Goal: Task Accomplishment & Management: Complete application form

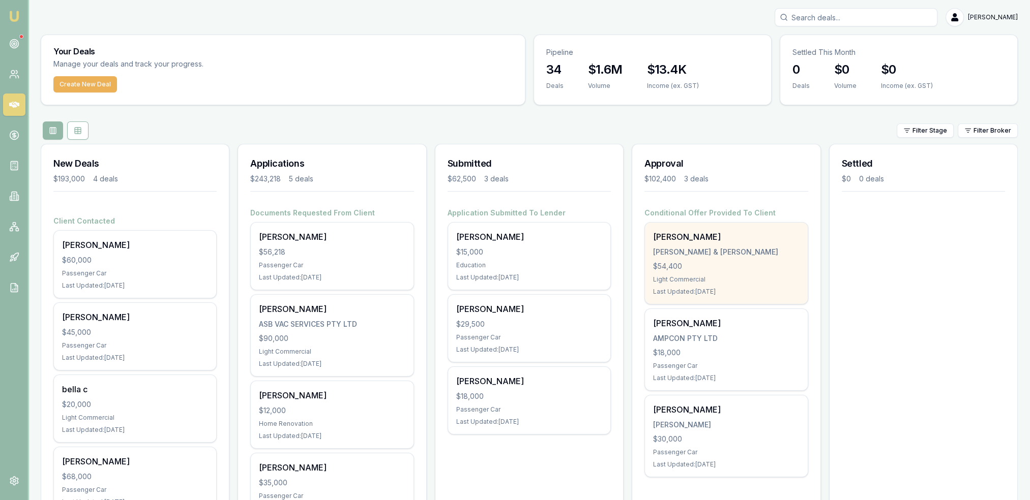
click at [748, 277] on div "Light Commercial" at bounding box center [726, 280] width 146 height 8
click at [680, 232] on div "[PERSON_NAME]" at bounding box center [726, 237] width 146 height 12
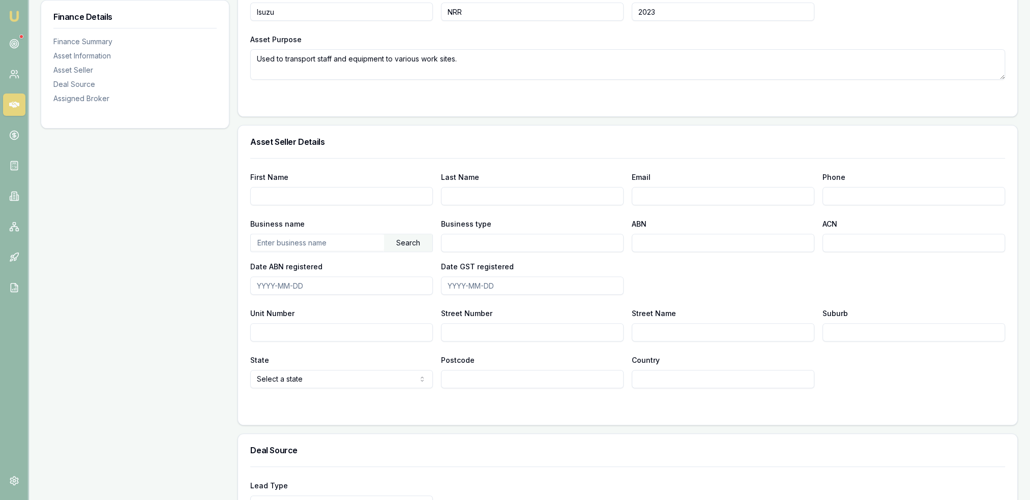
scroll to position [509, 0]
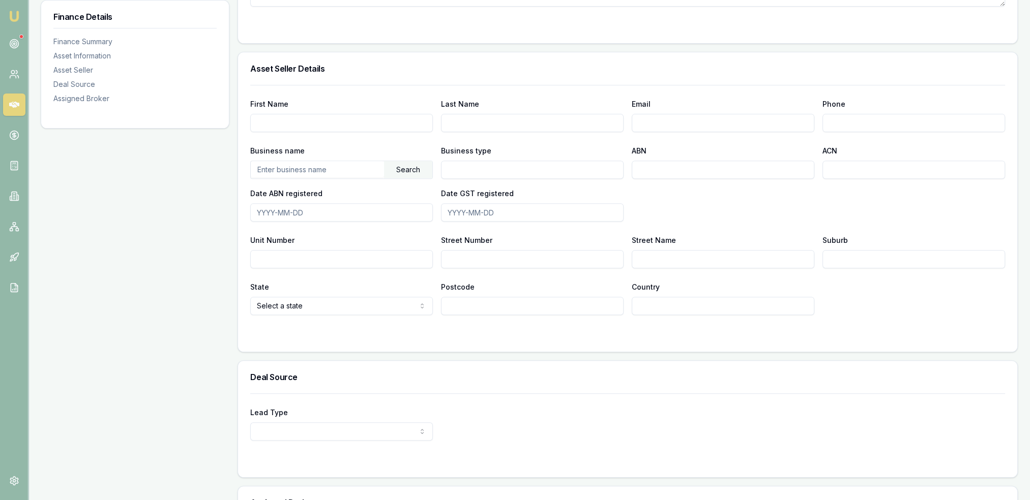
click at [326, 128] on input "First Name" at bounding box center [341, 123] width 183 height 18
type input "Royce"
type input "Field"
click at [668, 122] on input "royce.firld@gandr.com.au" at bounding box center [723, 123] width 183 height 18
type input "royce.field@gandr.com.au"
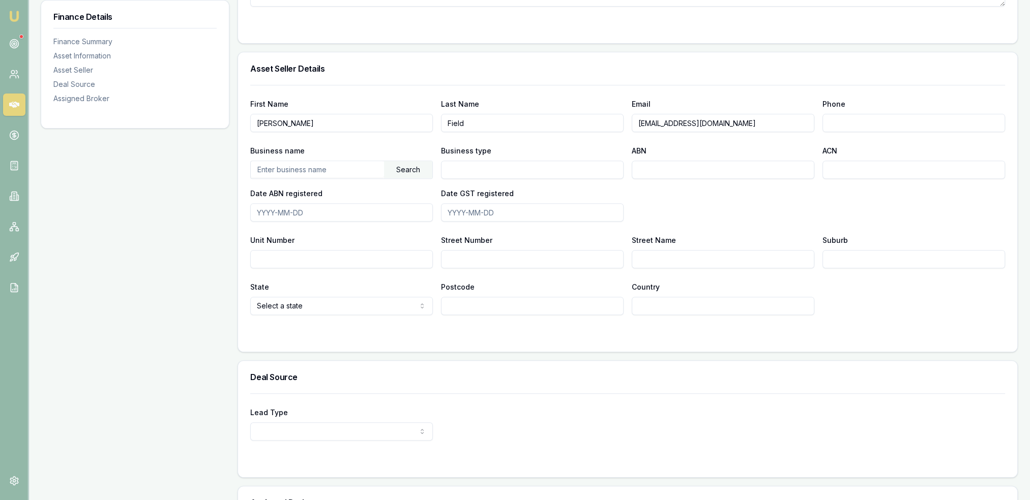
click at [680, 136] on div "First Name Royce Last Name Field Email royce.field@gandr.com.au Phone Business …" at bounding box center [627, 200] width 755 height 230
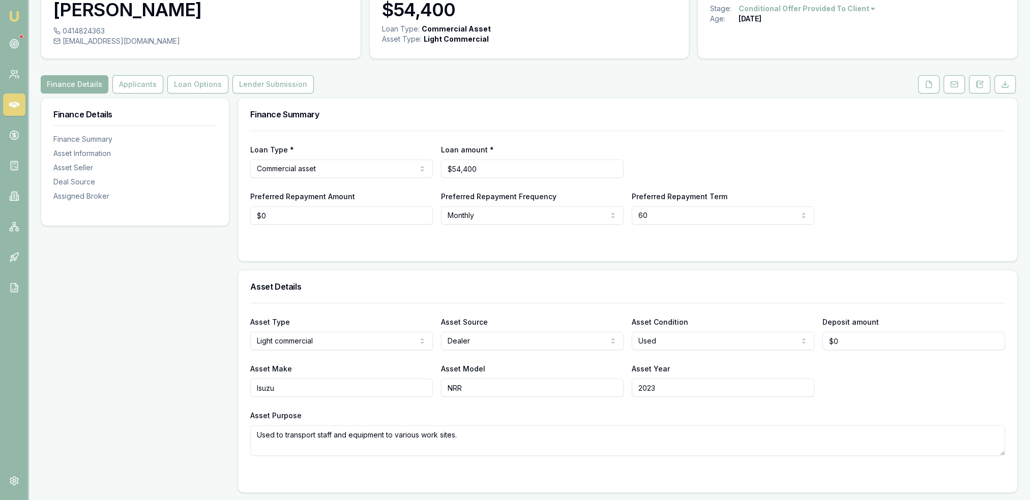
scroll to position [0, 0]
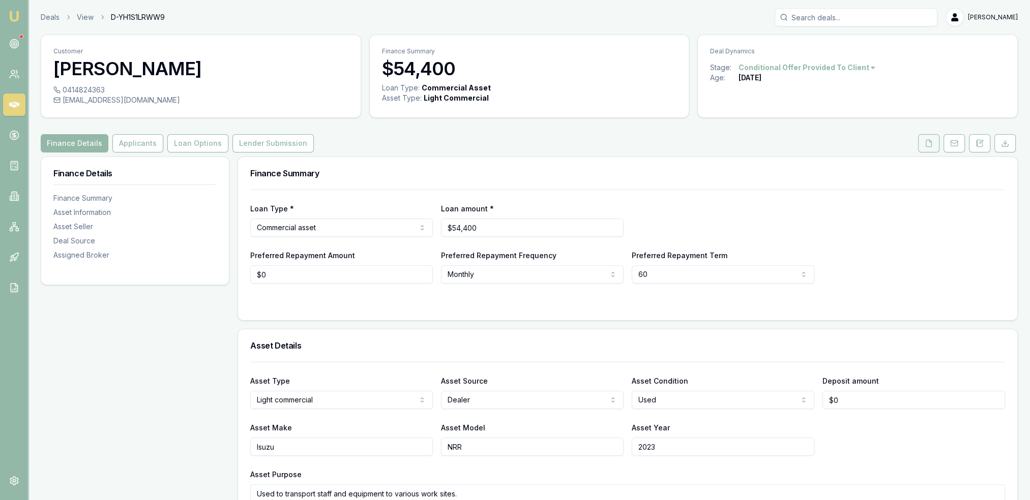
click at [924, 142] on button at bounding box center [928, 143] width 21 height 18
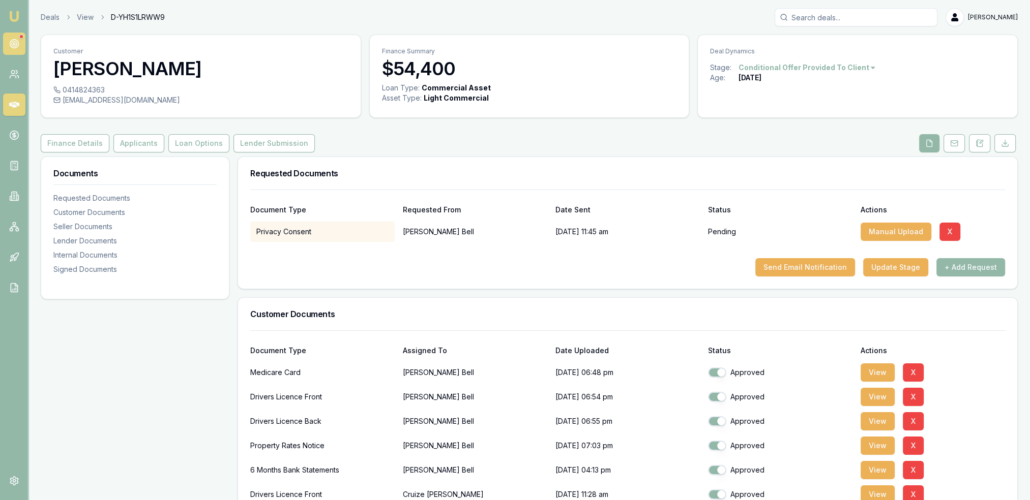
click at [9, 42] on icon at bounding box center [14, 44] width 10 height 10
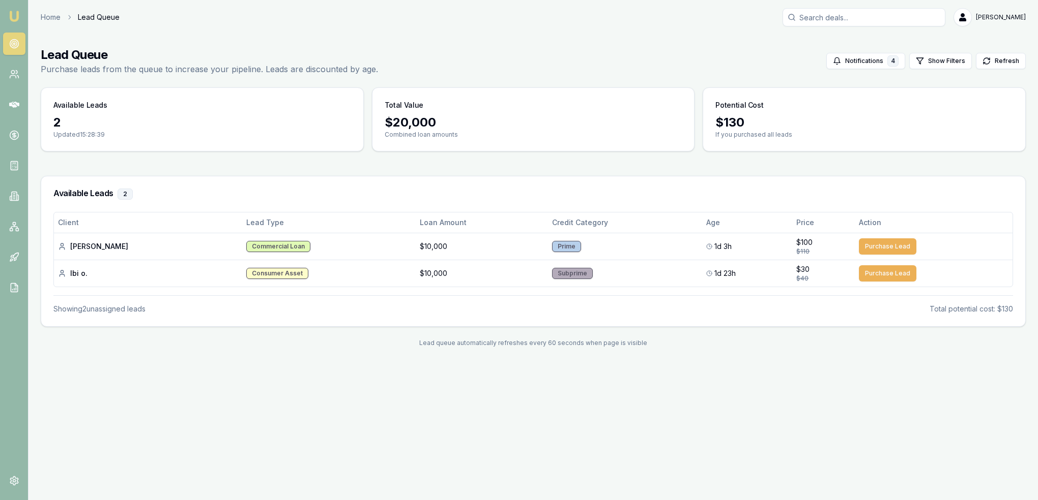
click at [18, 18] on img at bounding box center [14, 16] width 12 height 12
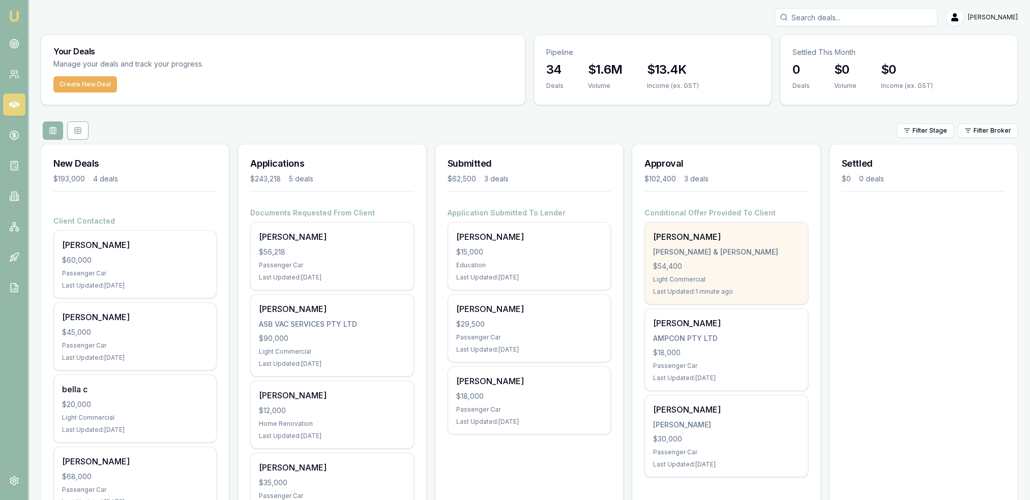
click at [704, 244] on div "Harrison Bell H.P BELL & C.G WALTER $54,400 Light Commercial Last Updated: 1 mi…" at bounding box center [726, 263] width 162 height 81
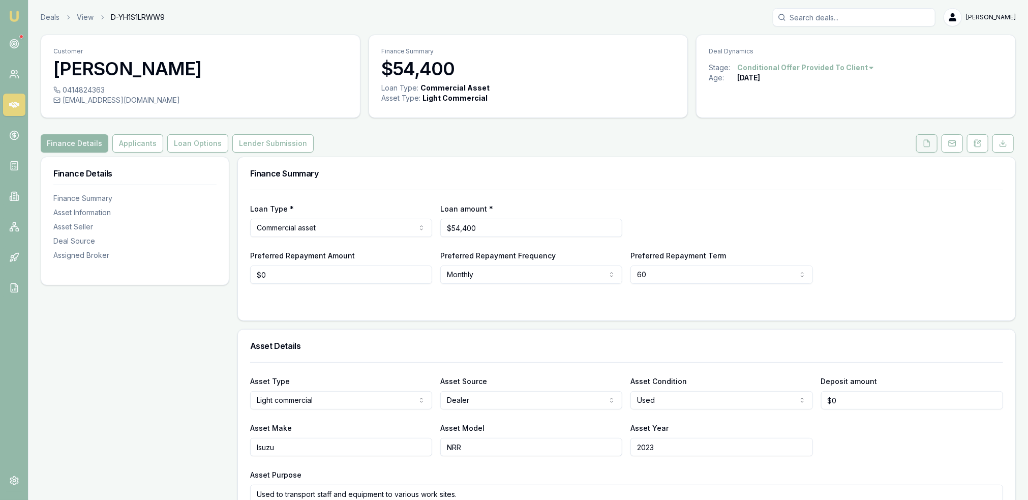
drag, startPoint x: 936, startPoint y: 147, endPoint x: 927, endPoint y: 145, distance: 8.8
click at [934, 146] on button at bounding box center [927, 143] width 21 height 18
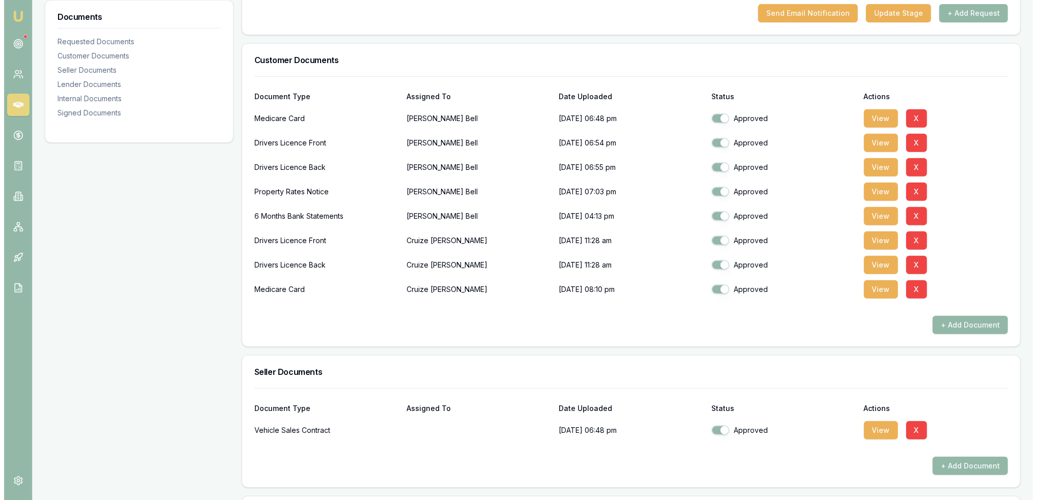
scroll to position [407, 0]
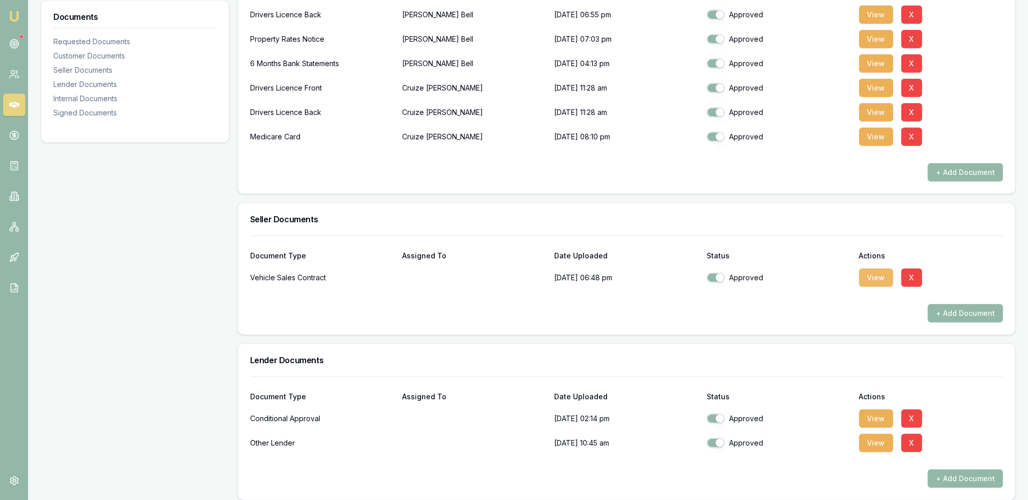
click at [870, 278] on button "View" at bounding box center [877, 278] width 34 height 18
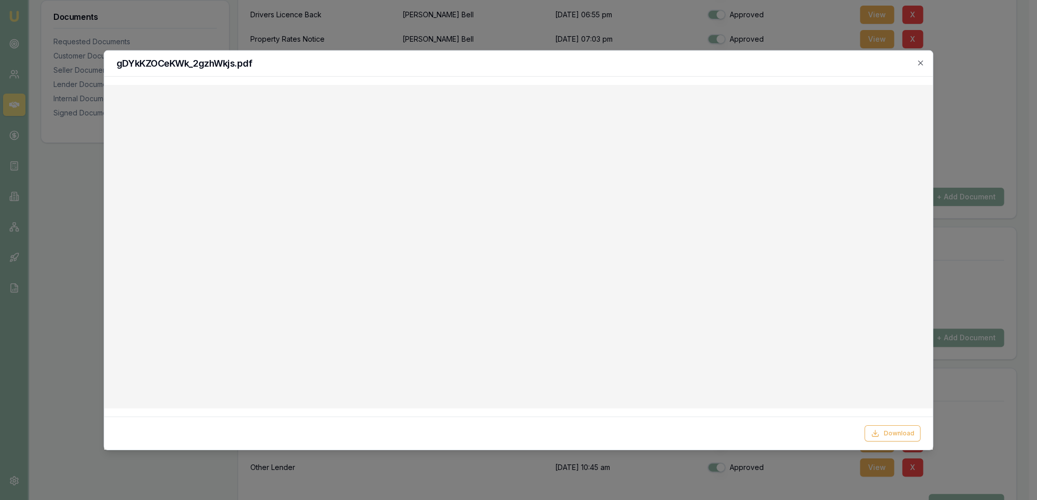
checkbox input "false"
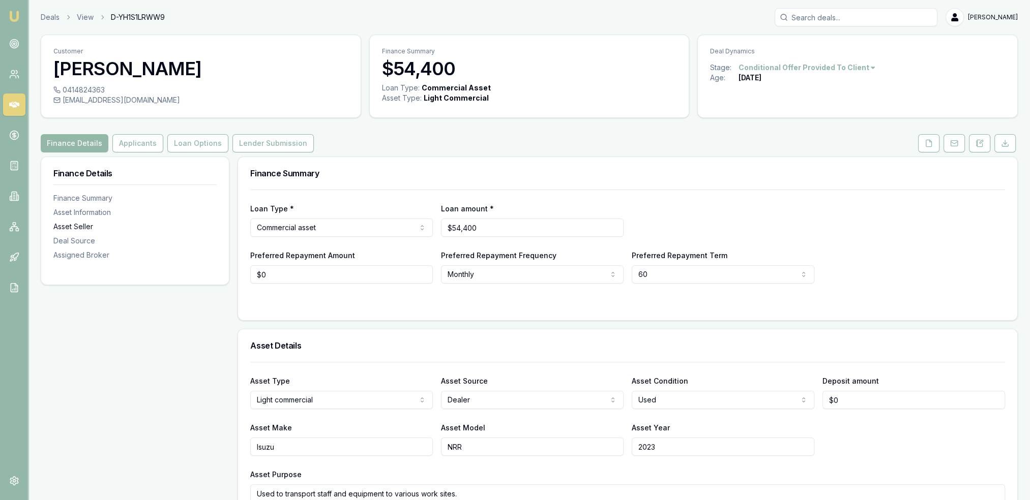
click at [65, 224] on div "Asset Seller" at bounding box center [134, 227] width 163 height 10
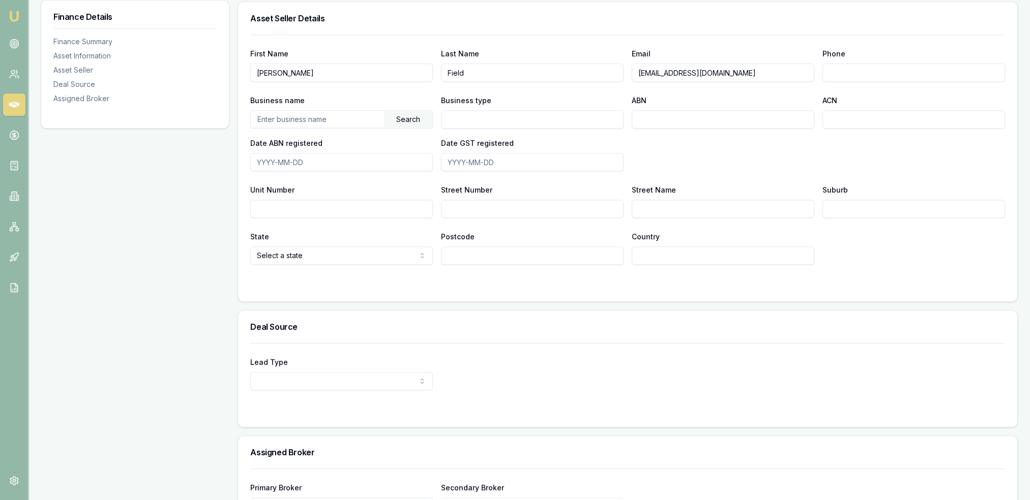
scroll to position [559, 0]
click at [844, 70] on input "Phone" at bounding box center [913, 72] width 183 height 18
type input "0447 117 798"
click at [328, 117] on input "text" at bounding box center [317, 118] width 133 height 16
click at [313, 115] on input "80000411" at bounding box center [317, 118] width 133 height 16
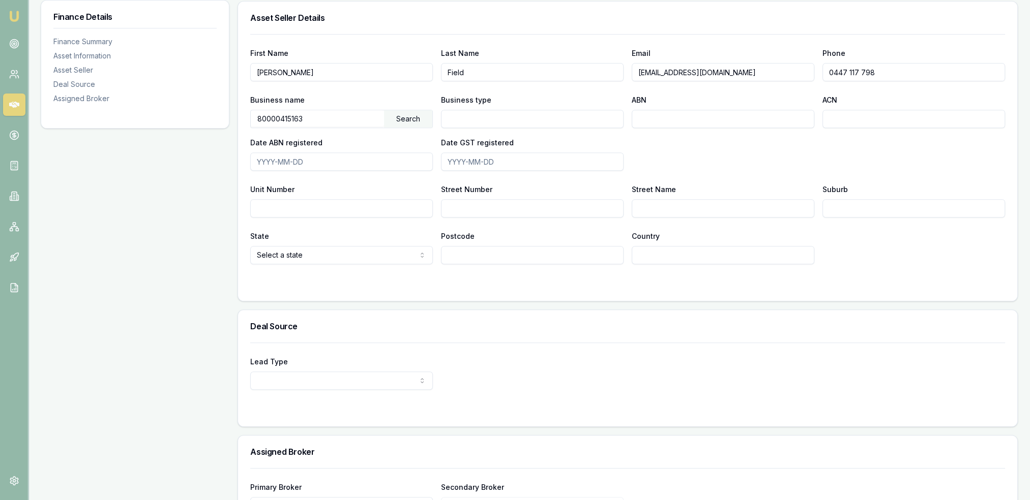
click at [414, 115] on div "Search" at bounding box center [408, 118] width 48 height 17
click at [336, 134] on div "AUTOPOOL PTY LTD (80000415163)" at bounding box center [342, 137] width 182 height 18
type input "AUTOPOOL PTY LTD"
type input "Australian Private Company"
type input "80000415163"
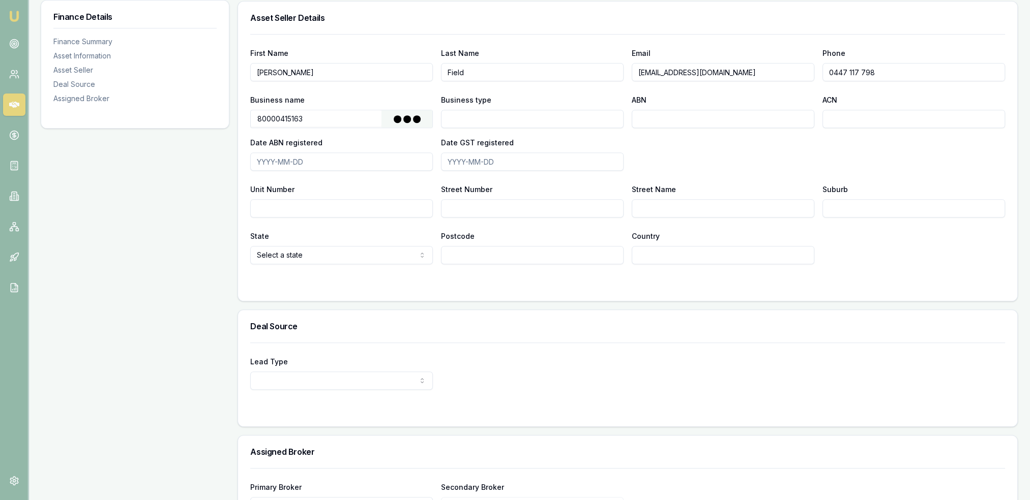
type input "000415163"
type input "1999-11-01"
type input "2000-07-01"
click at [475, 207] on input "Street Number" at bounding box center [532, 208] width 183 height 18
type input "8"
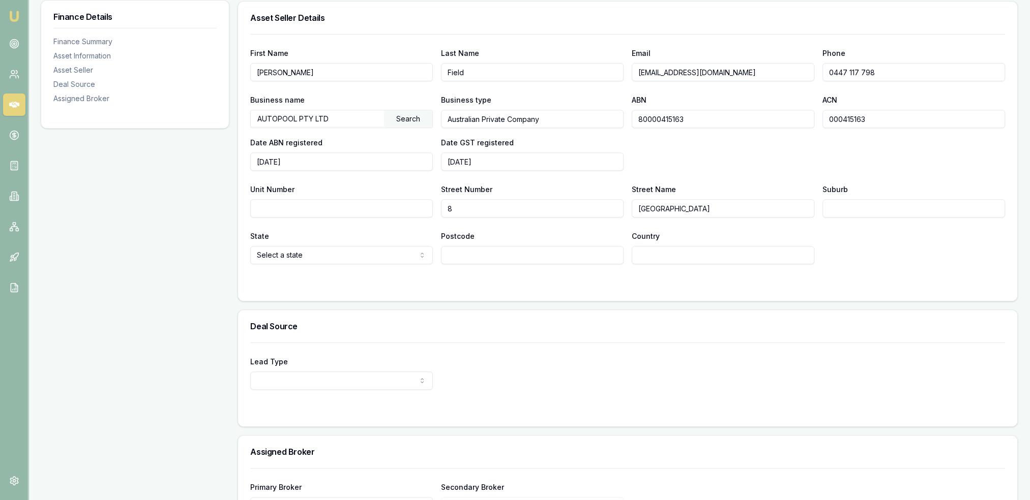
type input "Huntingwood Drive"
type input "Huntingwood"
type input "2148"
type input "AU"
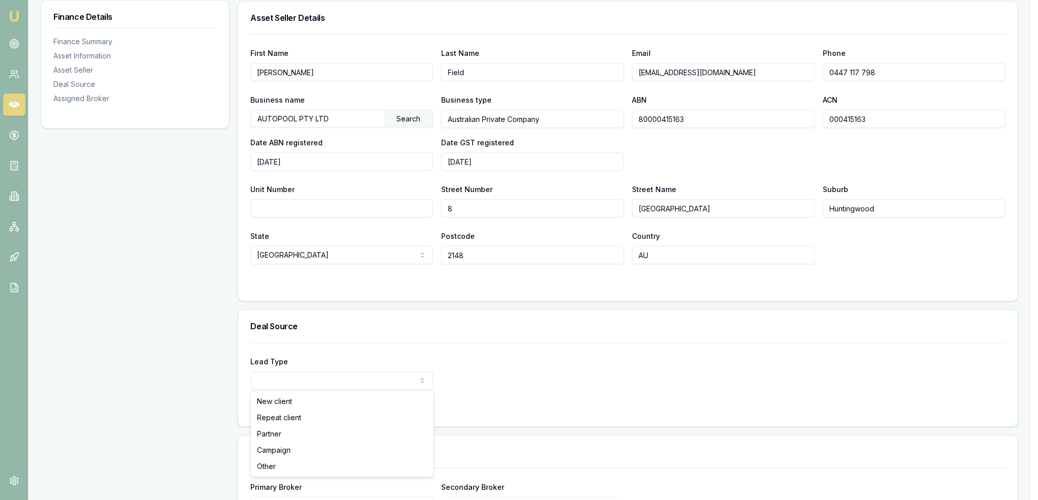
select select "PARTNER"
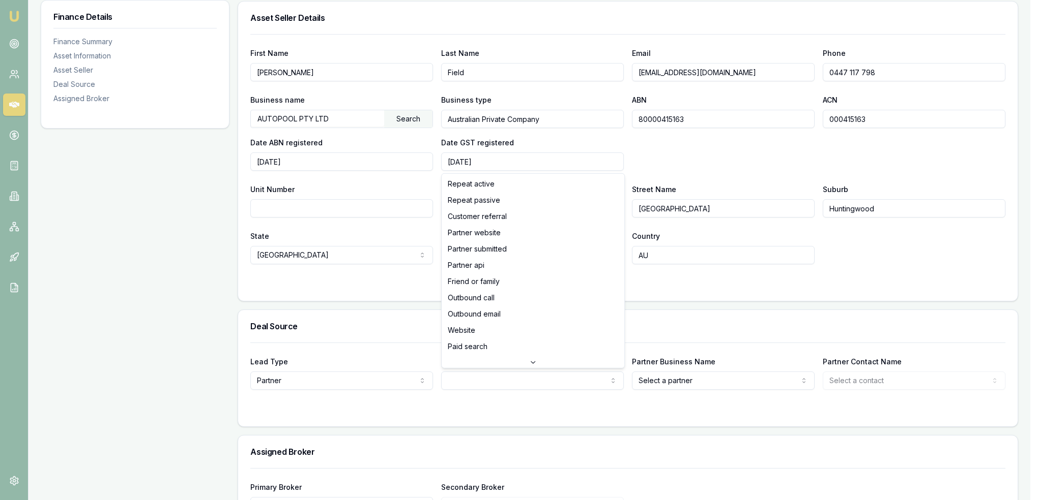
select select "FRIEND_OR_FAMILY"
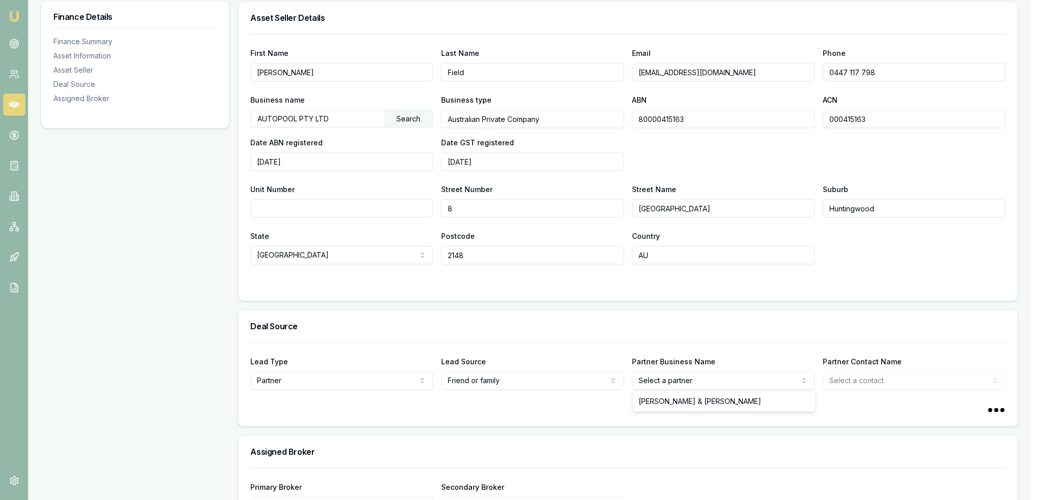
select select "H.P BELL & C.G WALTER"
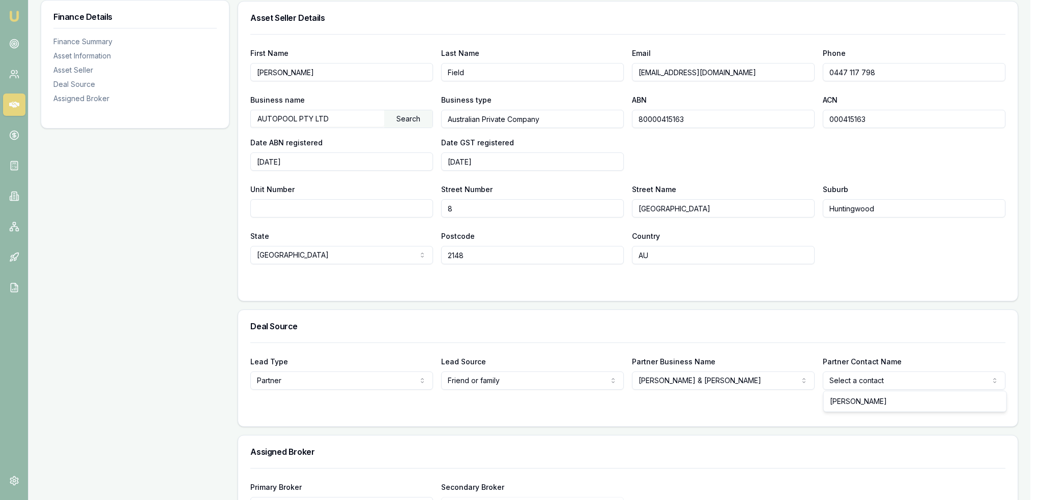
select select "[PERSON_NAME]"
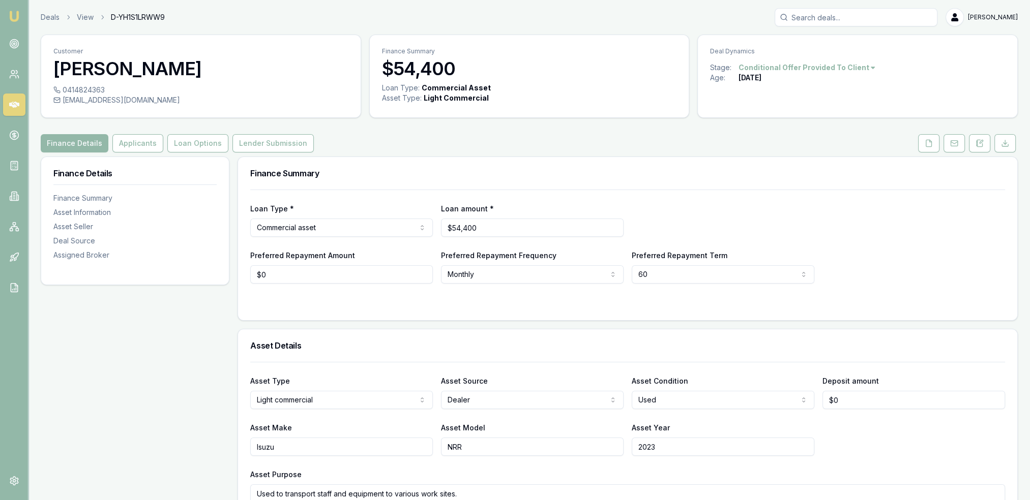
scroll to position [0, 0]
click at [912, 299] on form "Loan Type * Commercial asset Consumer loan Consumer asset Commercial loan Comme…" at bounding box center [627, 249] width 755 height 119
drag, startPoint x: 192, startPoint y: 145, endPoint x: 196, endPoint y: 154, distance: 9.8
click at [192, 145] on button "Loan Options" at bounding box center [197, 143] width 61 height 18
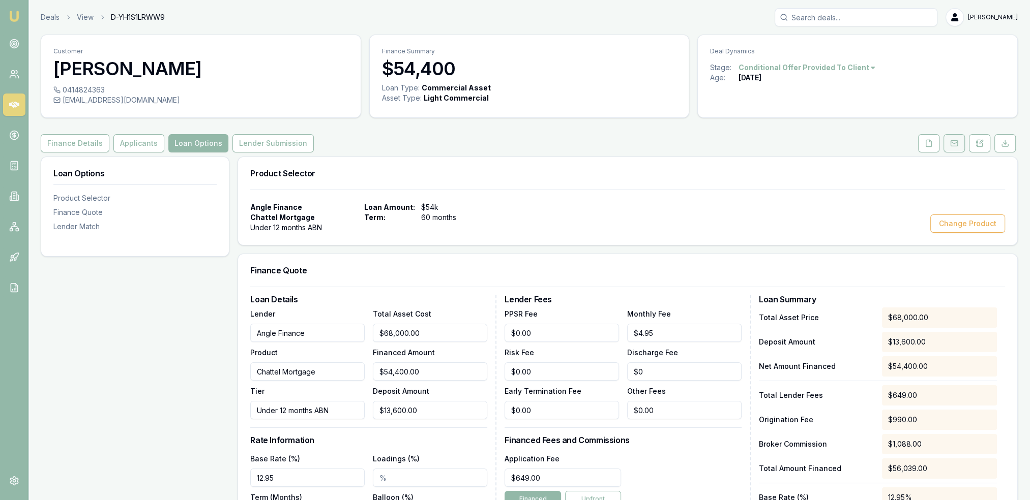
click at [957, 143] on icon at bounding box center [954, 143] width 8 height 8
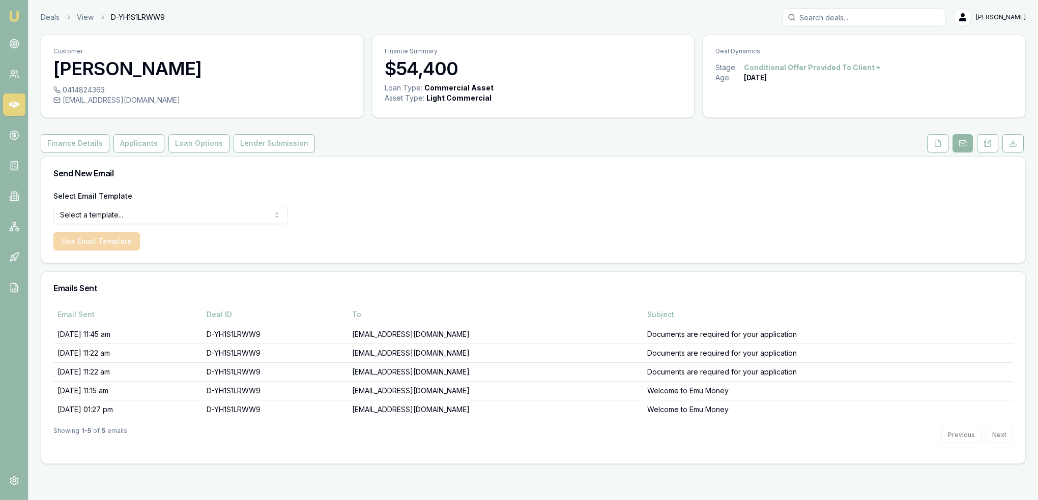
click at [252, 217] on html "Emu Broker Deals View D-YH1S1LRWW9 Robyn Adams Toggle Menu Customer Harrison Be…" at bounding box center [519, 250] width 1038 height 500
click at [124, 237] on button "Use Email Template" at bounding box center [96, 241] width 86 height 18
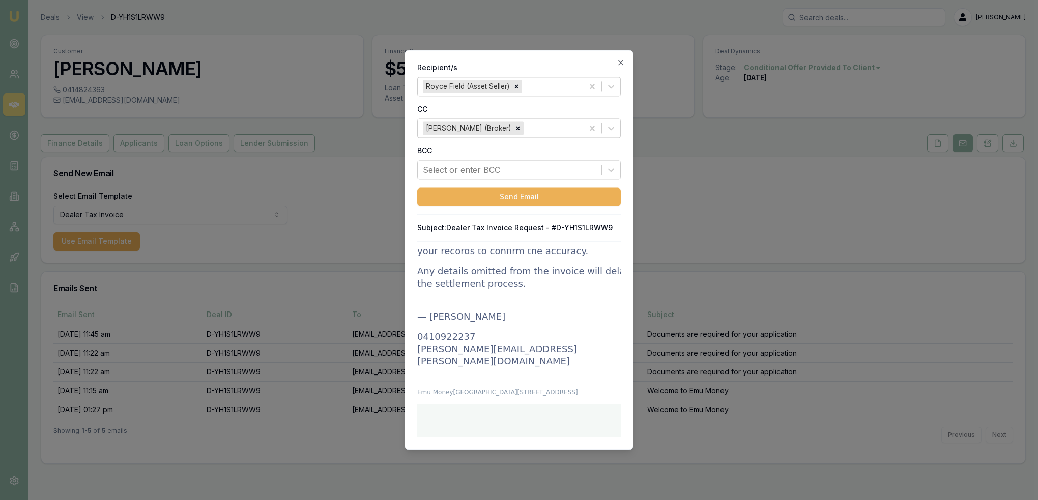
scroll to position [1585, 0]
click at [554, 201] on button "Send Email" at bounding box center [518, 197] width 203 height 18
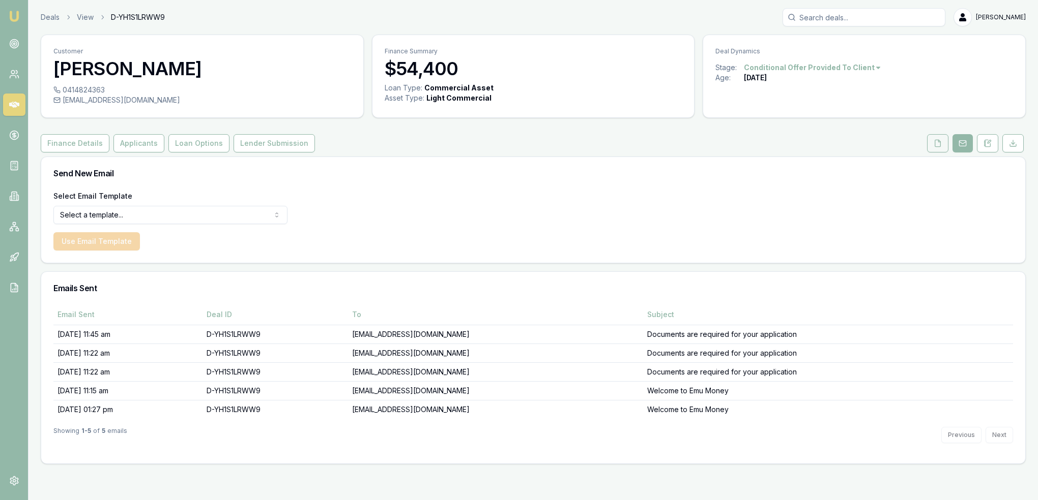
drag, startPoint x: 942, startPoint y: 138, endPoint x: 933, endPoint y: 139, distance: 8.7
click at [942, 138] on button at bounding box center [937, 143] width 21 height 18
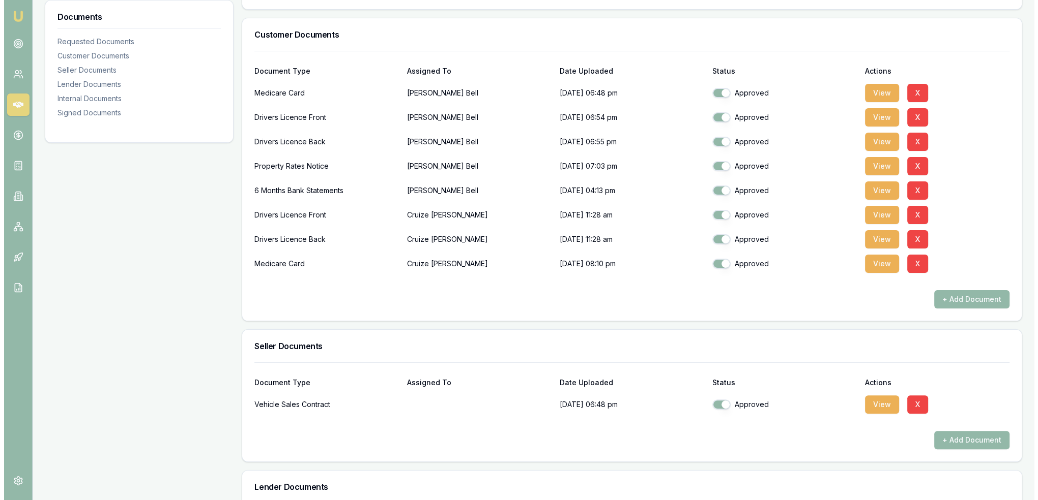
scroll to position [305, 0]
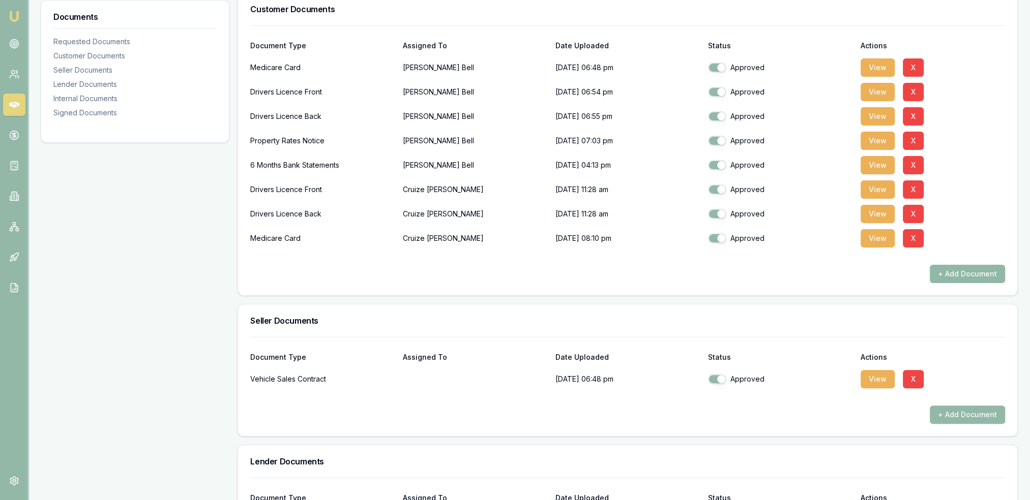
click at [962, 270] on button "+ Add Document" at bounding box center [967, 274] width 75 height 18
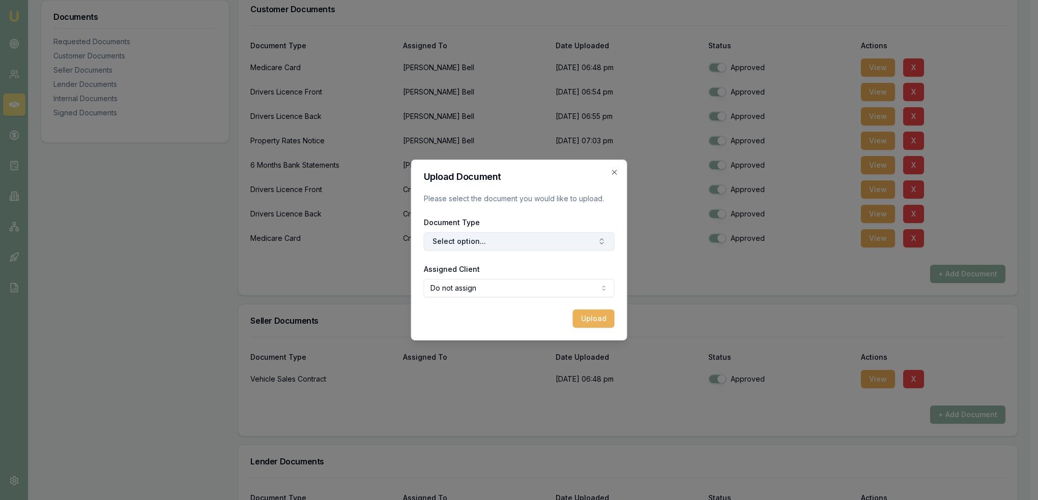
click at [521, 242] on button "Select option..." at bounding box center [519, 241] width 191 height 18
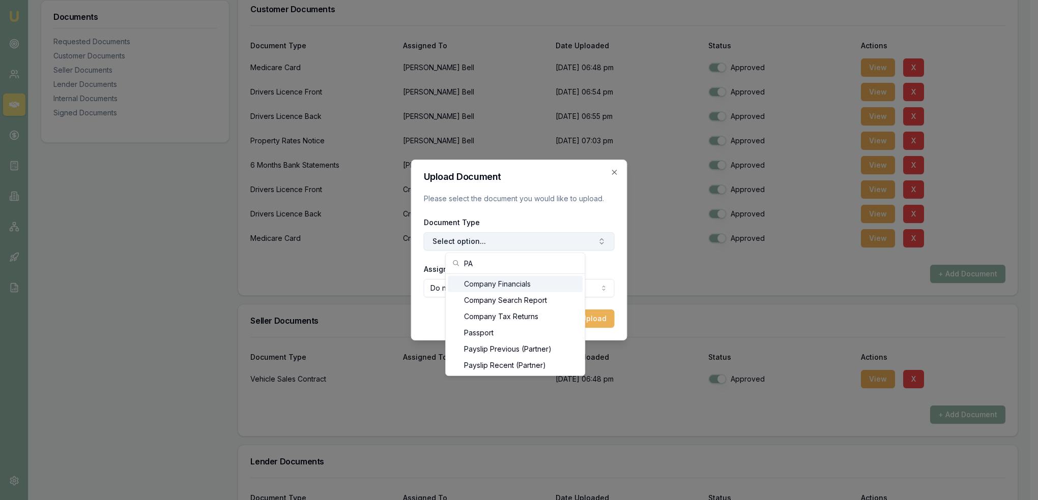
type input "P"
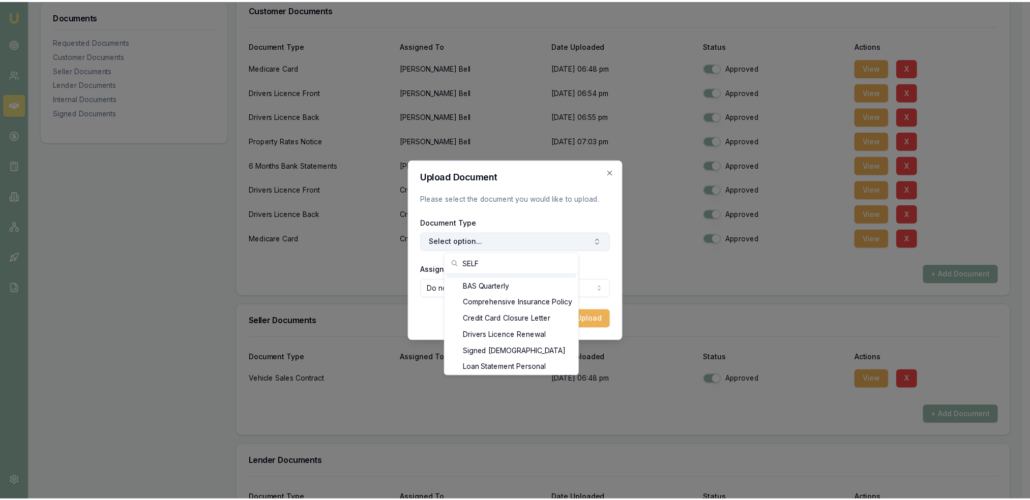
scroll to position [0, 0]
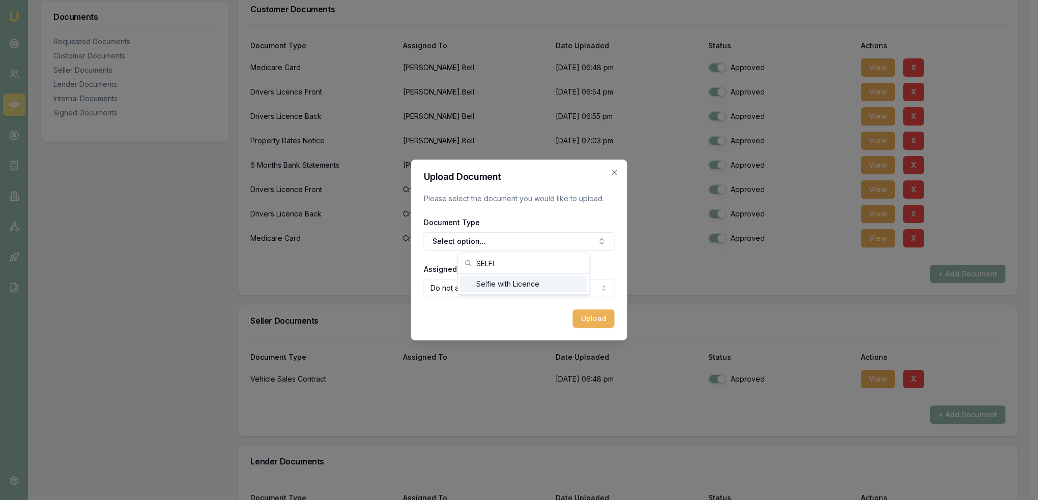
type input "SELFI"
click at [517, 282] on div "Selfie with Licence" at bounding box center [523, 284] width 127 height 16
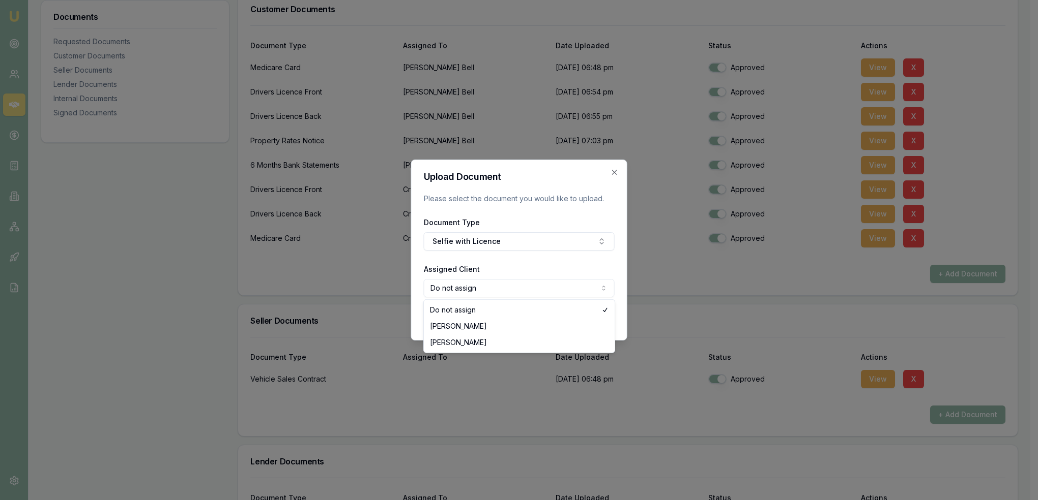
select select "U-ST0W63KYAK"
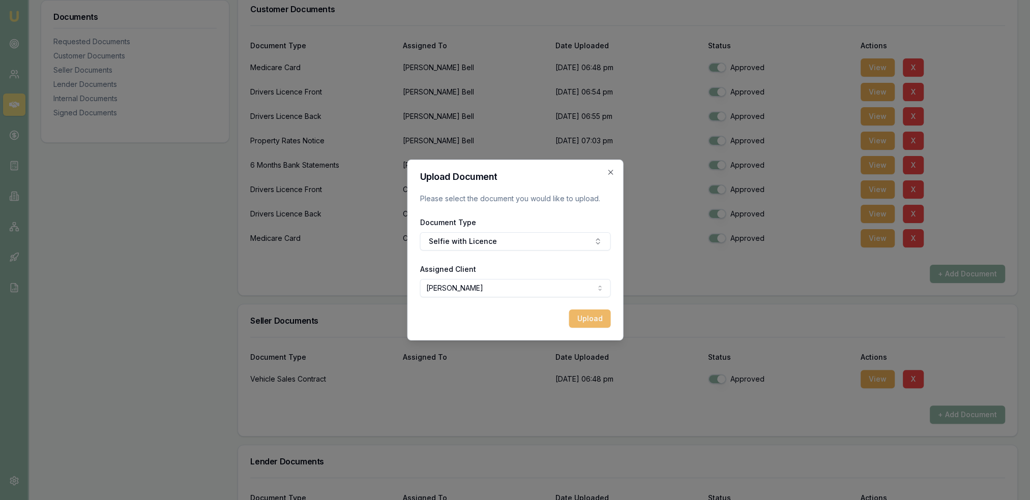
click at [593, 320] on button "Upload" at bounding box center [590, 319] width 42 height 18
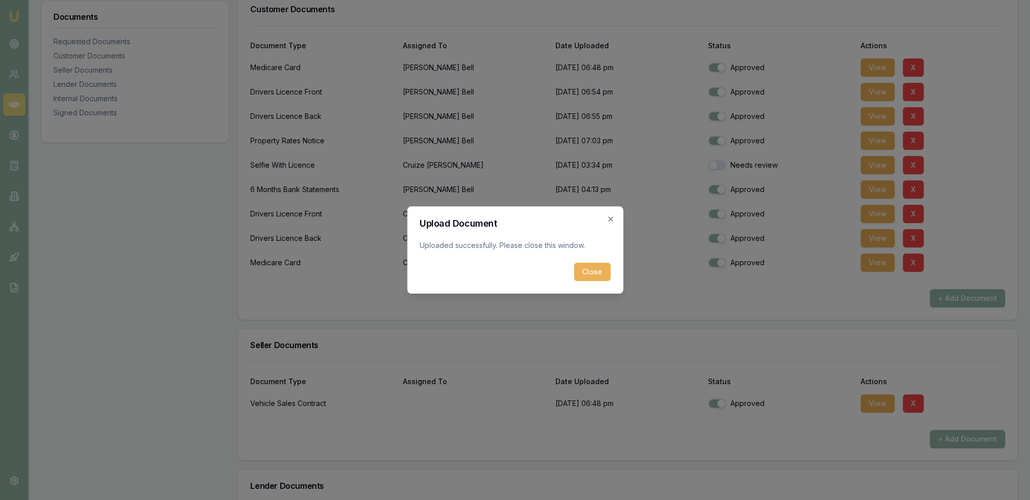
click at [593, 275] on button "Close" at bounding box center [592, 272] width 37 height 18
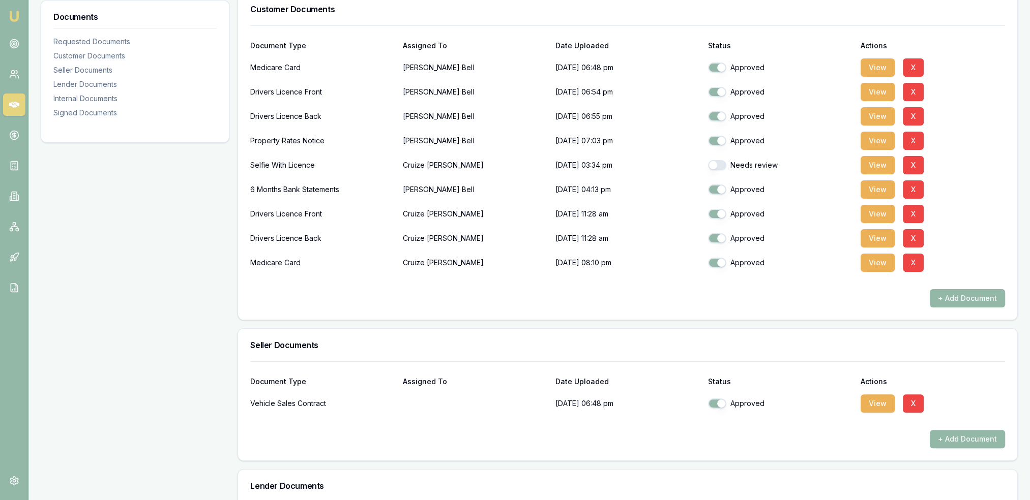
click at [721, 164] on button "button" at bounding box center [717, 165] width 18 height 10
checkbox input "true"
click at [961, 301] on button "+ Add Document" at bounding box center [967, 298] width 75 height 18
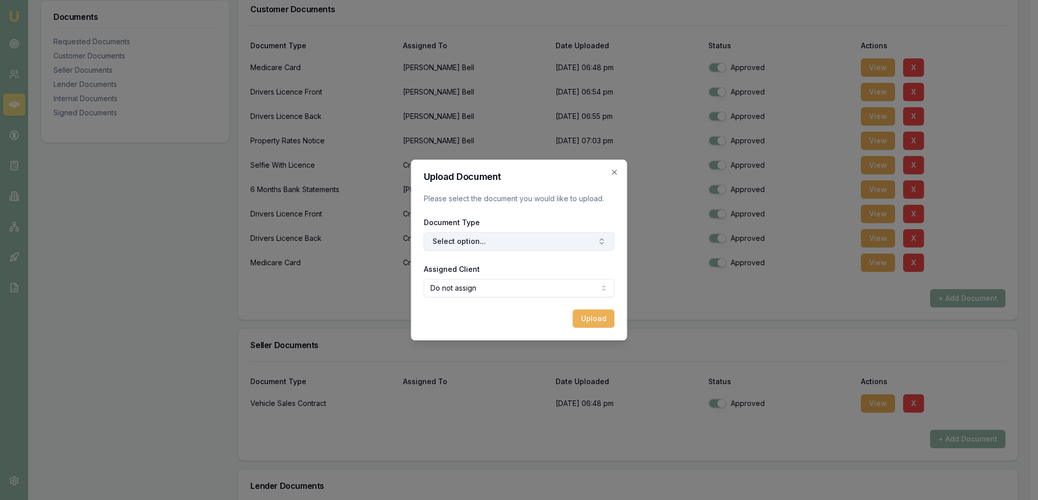
click at [505, 244] on button "Select option..." at bounding box center [519, 241] width 191 height 18
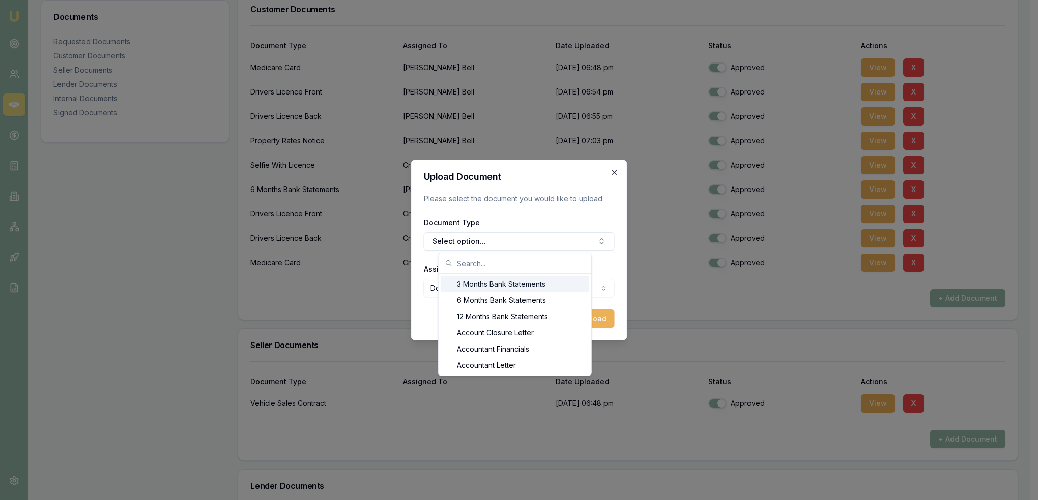
click at [614, 175] on icon "button" at bounding box center [614, 172] width 8 height 8
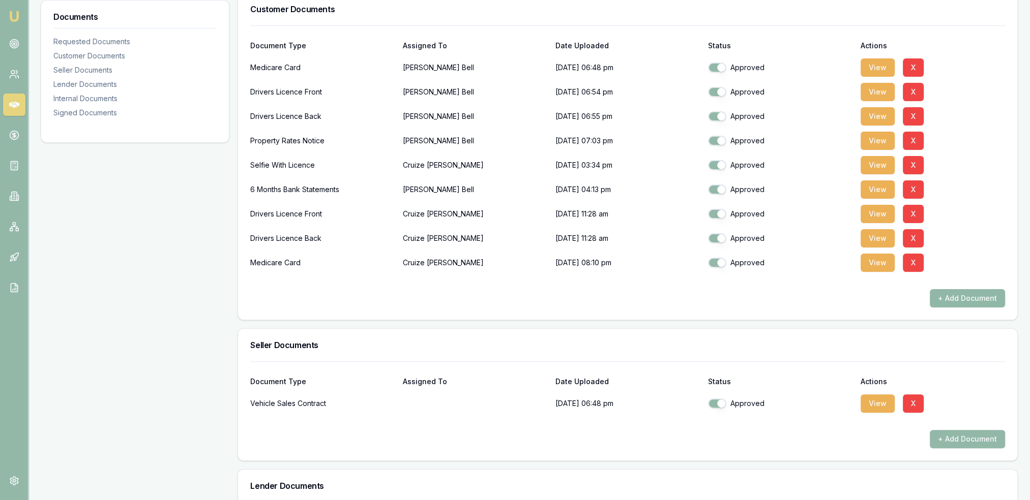
click at [981, 297] on button "+ Add Document" at bounding box center [967, 298] width 75 height 18
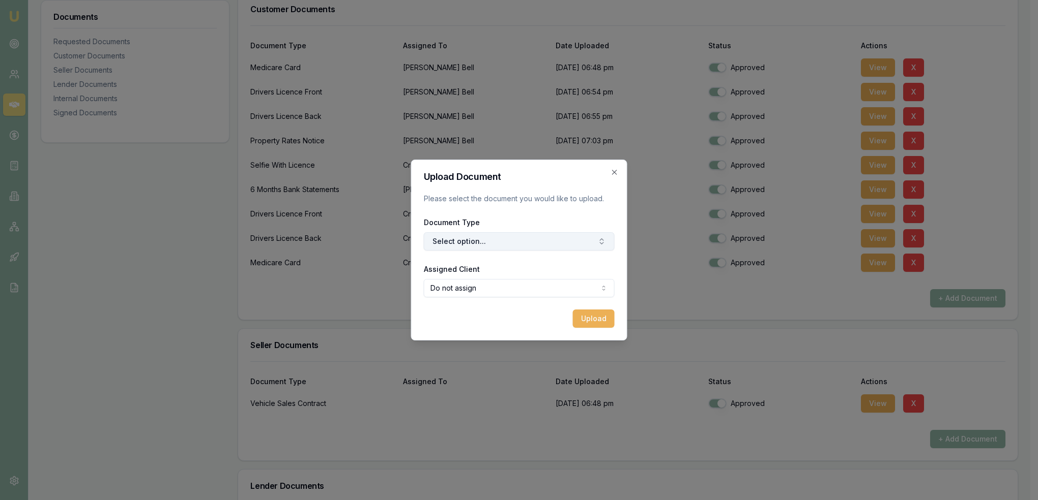
click at [484, 240] on button "Select option..." at bounding box center [519, 241] width 191 height 18
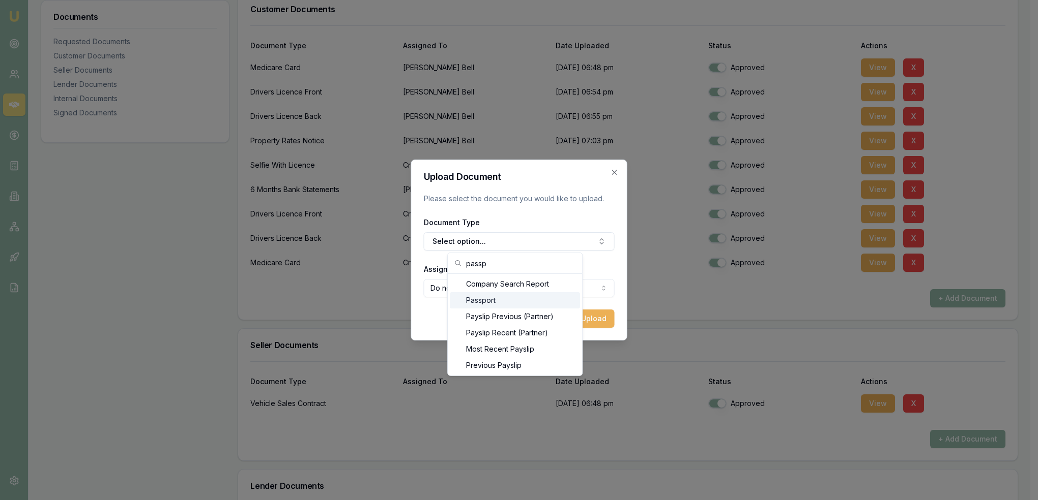
type input "passp"
click at [492, 299] on div "Passport" at bounding box center [515, 300] width 130 height 16
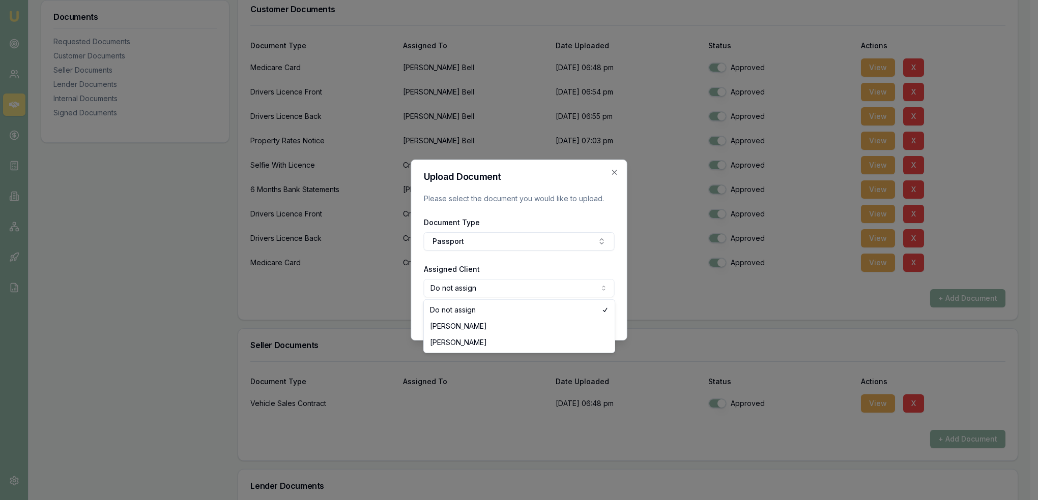
select select "U-ST0W63KYAK"
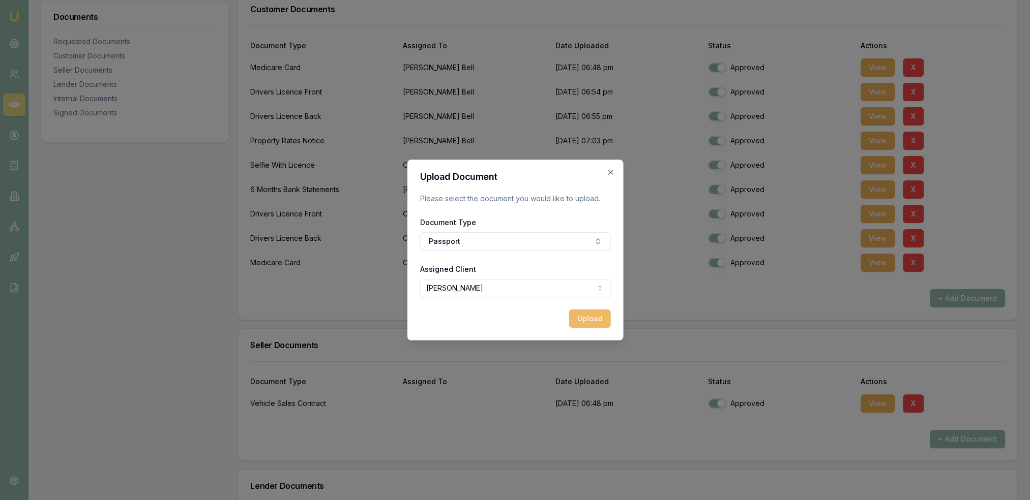
click at [602, 319] on button "Upload" at bounding box center [590, 319] width 42 height 18
checkbox input "false"
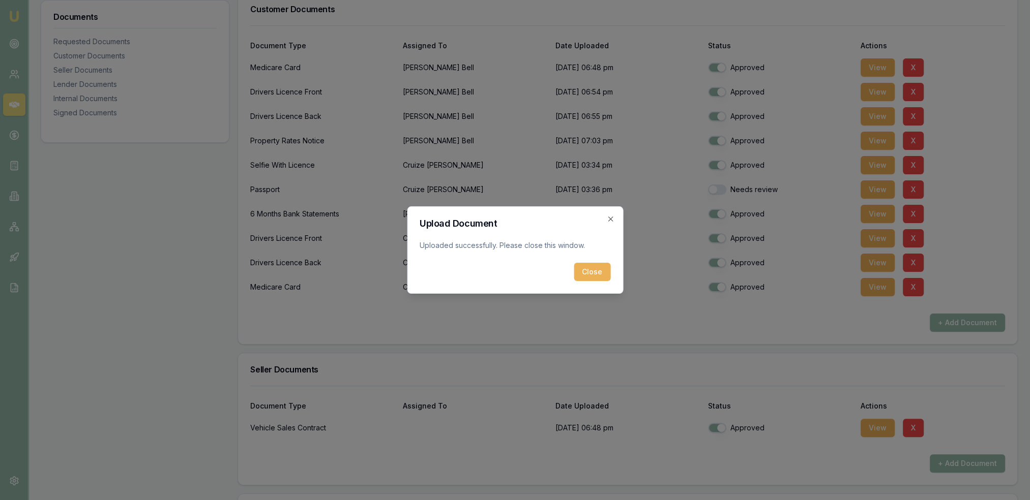
drag, startPoint x: 585, startPoint y: 265, endPoint x: 595, endPoint y: 237, distance: 30.2
click at [585, 265] on button "Close" at bounding box center [592, 272] width 37 height 18
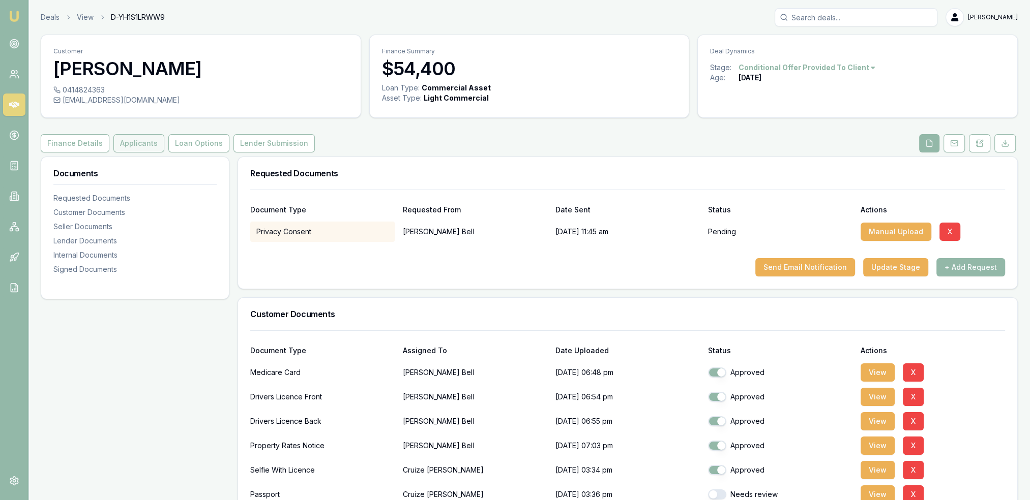
click at [113, 146] on button "Applicants" at bounding box center [138, 143] width 51 height 18
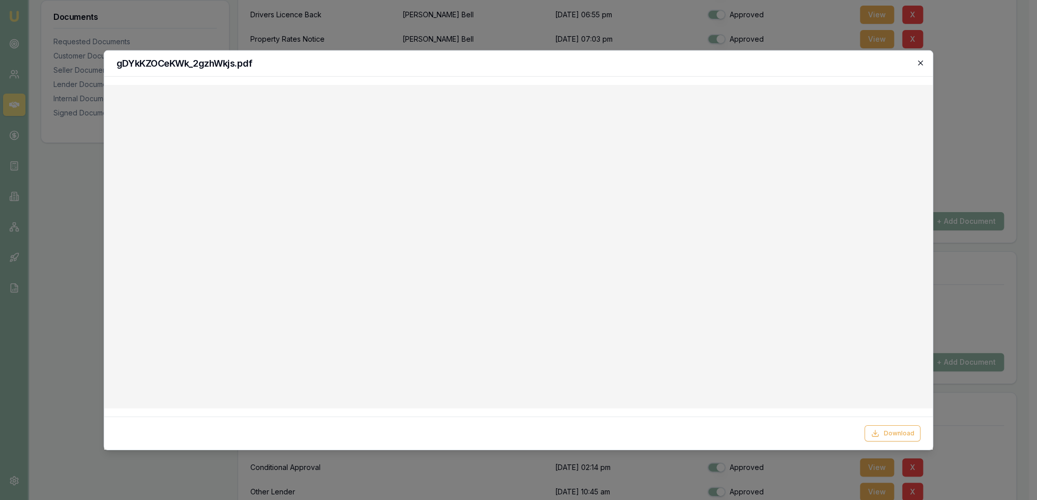
click at [918, 63] on icon "button" at bounding box center [920, 62] width 8 height 8
